Goal: Check status

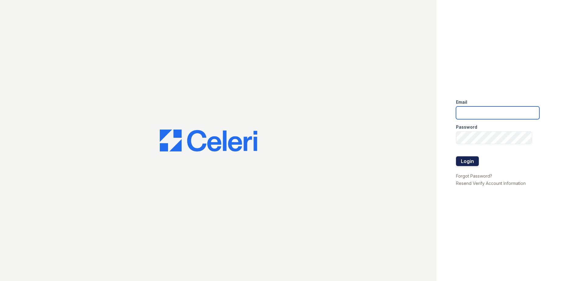
type input "[EMAIL_ADDRESS][DOMAIN_NAME]"
click at [471, 161] on button "Login" at bounding box center [467, 161] width 23 height 10
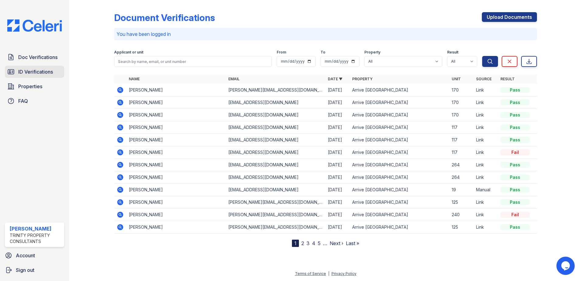
click at [40, 69] on span "ID Verifications" at bounding box center [35, 71] width 35 height 7
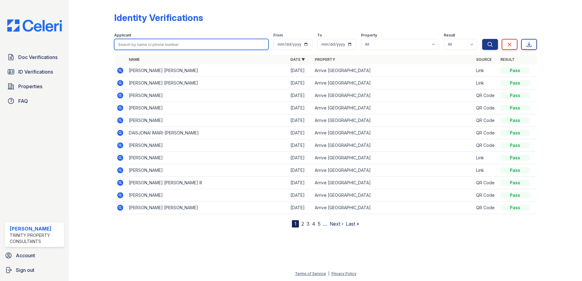
click at [185, 46] on input "search" at bounding box center [191, 44] width 154 height 11
type input "wayne"
click at [482, 39] on button "Search" at bounding box center [490, 44] width 16 height 11
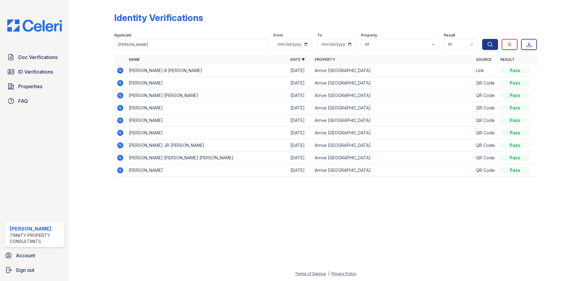
click at [121, 71] on icon at bounding box center [120, 70] width 7 height 7
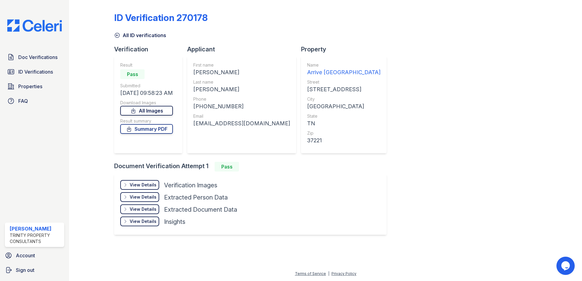
click at [167, 109] on link "All Images" at bounding box center [146, 111] width 53 height 10
click at [144, 186] on div "View Details" at bounding box center [143, 185] width 27 height 6
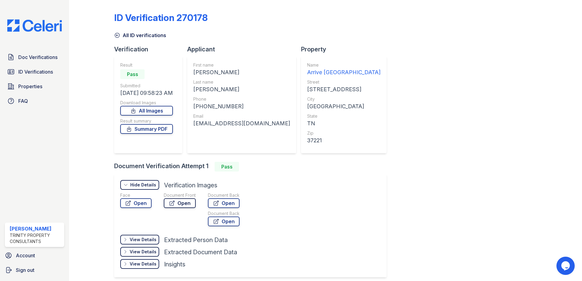
click at [180, 203] on link "Open" at bounding box center [180, 203] width 32 height 10
click at [178, 205] on link "Open" at bounding box center [180, 203] width 32 height 10
click at [229, 200] on link "Open" at bounding box center [224, 203] width 32 height 10
